Goal: Contribute content: Add original content to the website for others to see

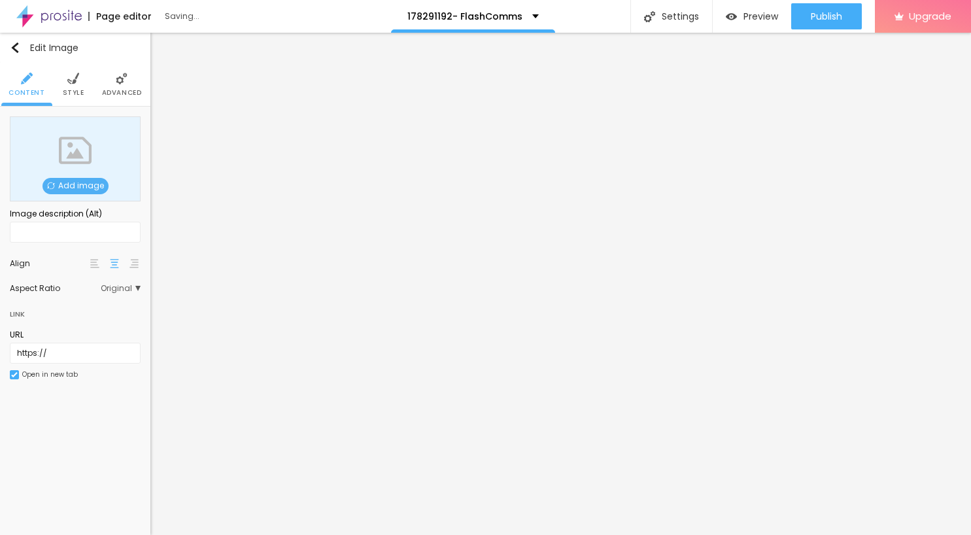
click at [76, 180] on span "Add image" at bounding box center [76, 186] width 66 height 16
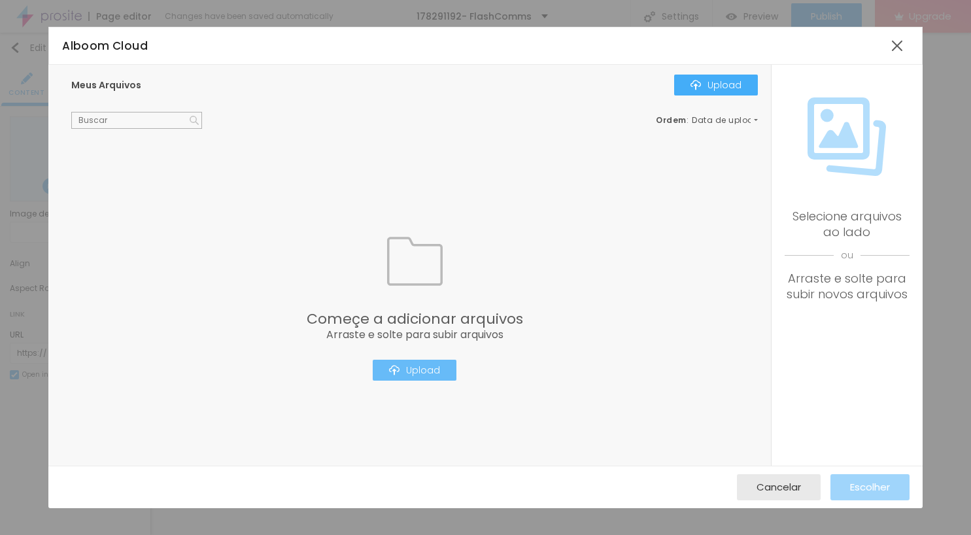
click at [413, 370] on div "Upload" at bounding box center [414, 370] width 51 height 10
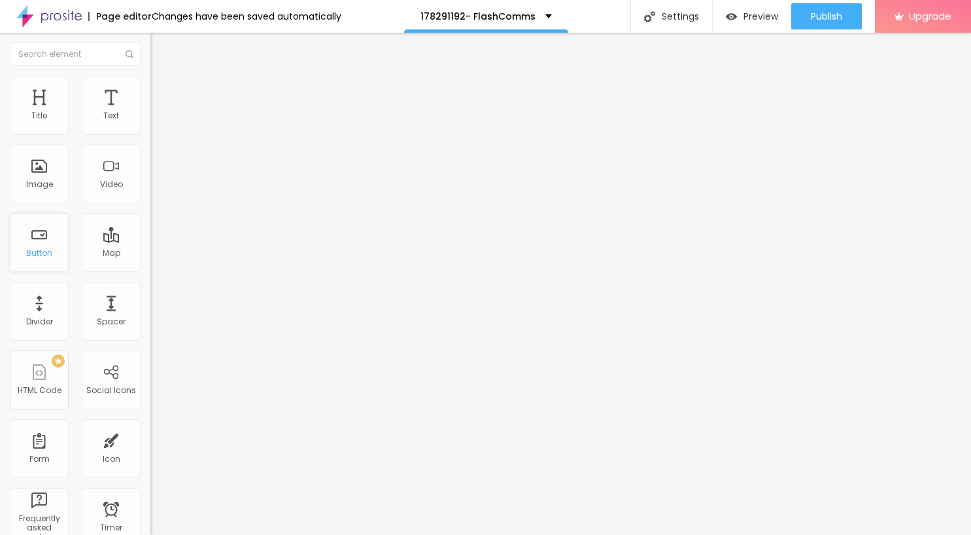
click at [39, 244] on div "Button" at bounding box center [39, 242] width 59 height 59
click at [41, 249] on div "Button" at bounding box center [39, 252] width 26 height 9
click at [150, 268] on input "https://" at bounding box center [228, 261] width 157 height 13
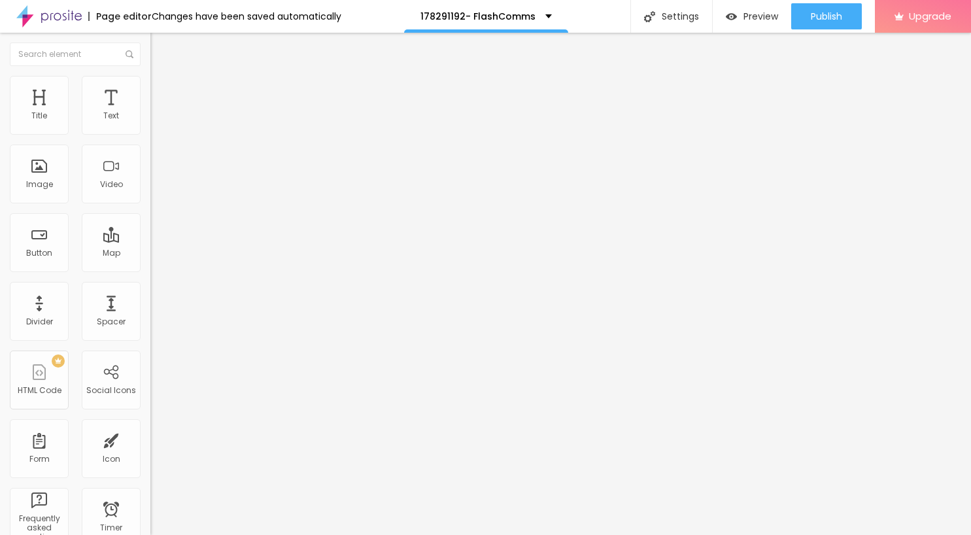
drag, startPoint x: 63, startPoint y: 358, endPoint x: -33, endPoint y: 354, distance: 96.8
click at [0, 354] on html "Page editor Changes have been saved automatically 178291192- FlashComms Setting…" at bounding box center [485, 267] width 971 height 535
paste input "https://1fde4gee.qualitybuildco.com"
type input "https://1fde4gee.qualitybuildco.com"
click at [833, 23] on div "Publish" at bounding box center [826, 16] width 31 height 26
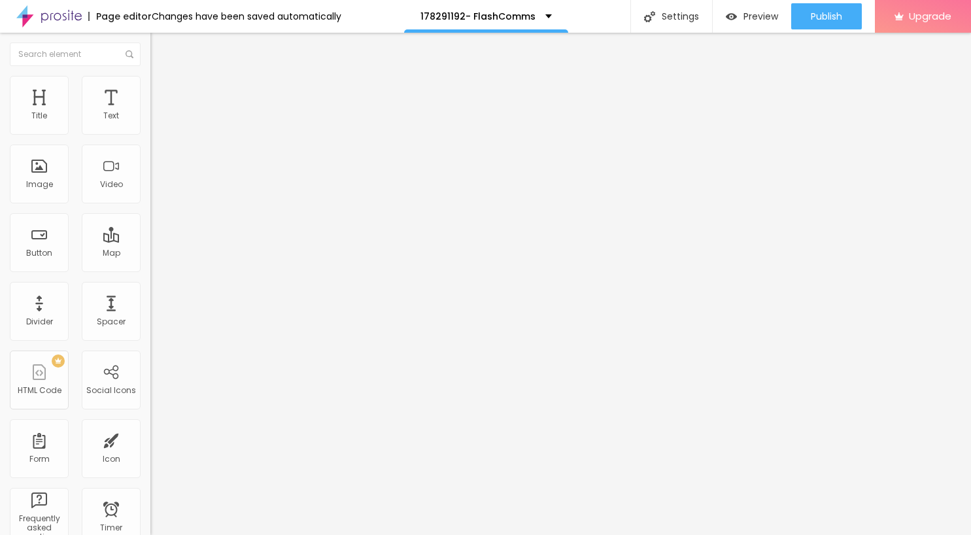
click at [56, 22] on img at bounding box center [48, 16] width 65 height 33
